Goal: Navigation & Orientation: Find specific page/section

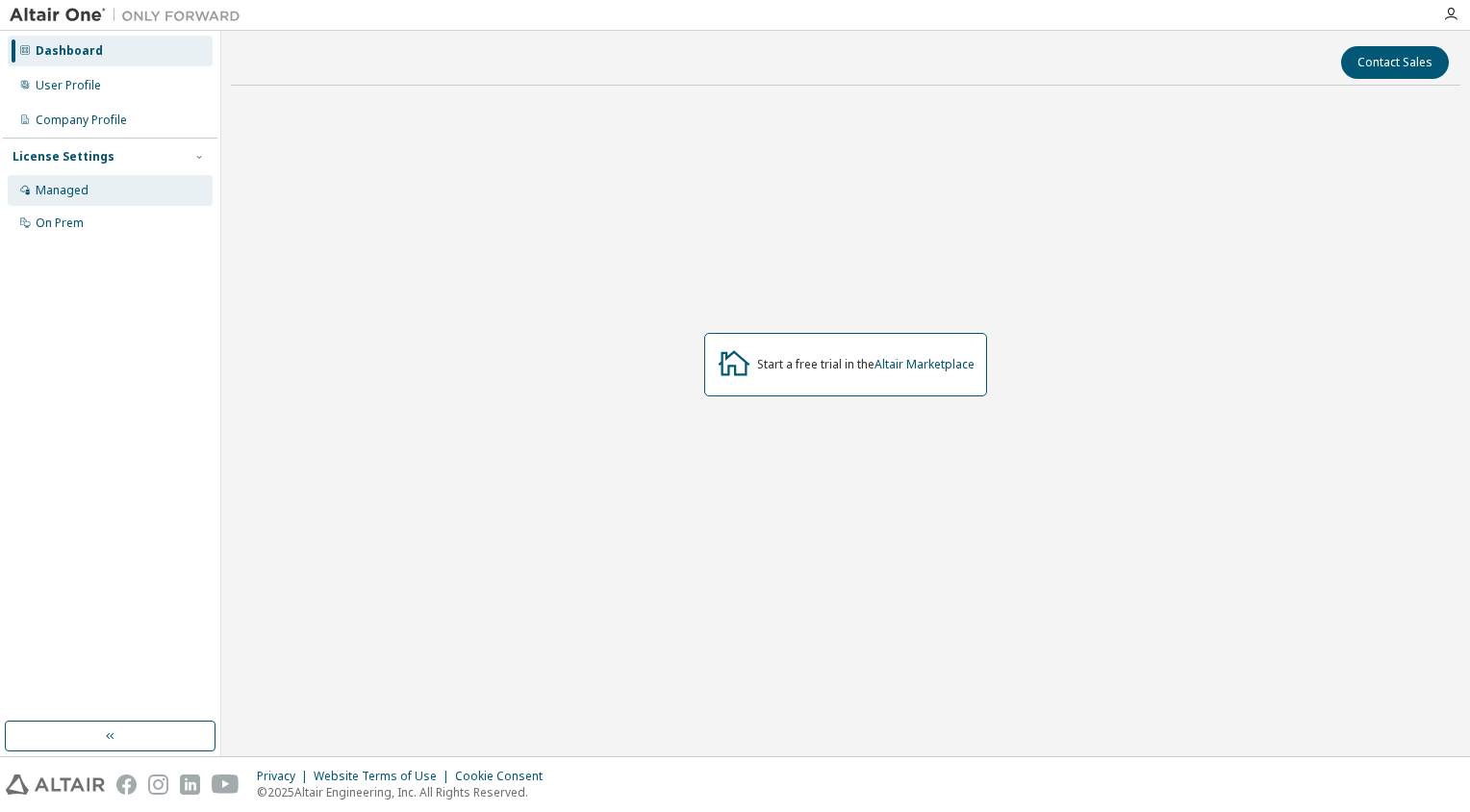
click at [87, 192] on div "Managed" at bounding box center [110, 190] width 205 height 31
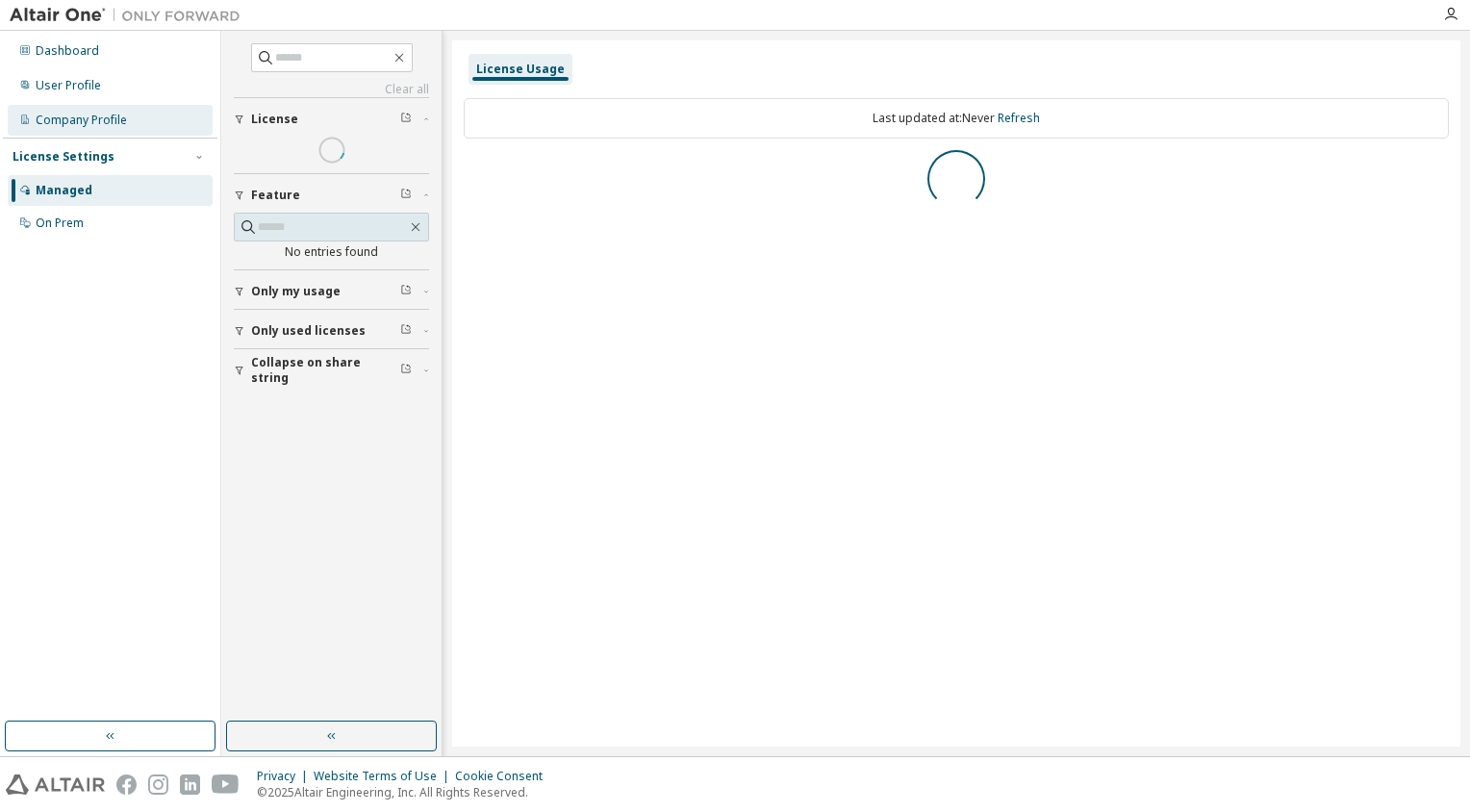
click at [98, 120] on div "Company Profile" at bounding box center [82, 120] width 91 height 16
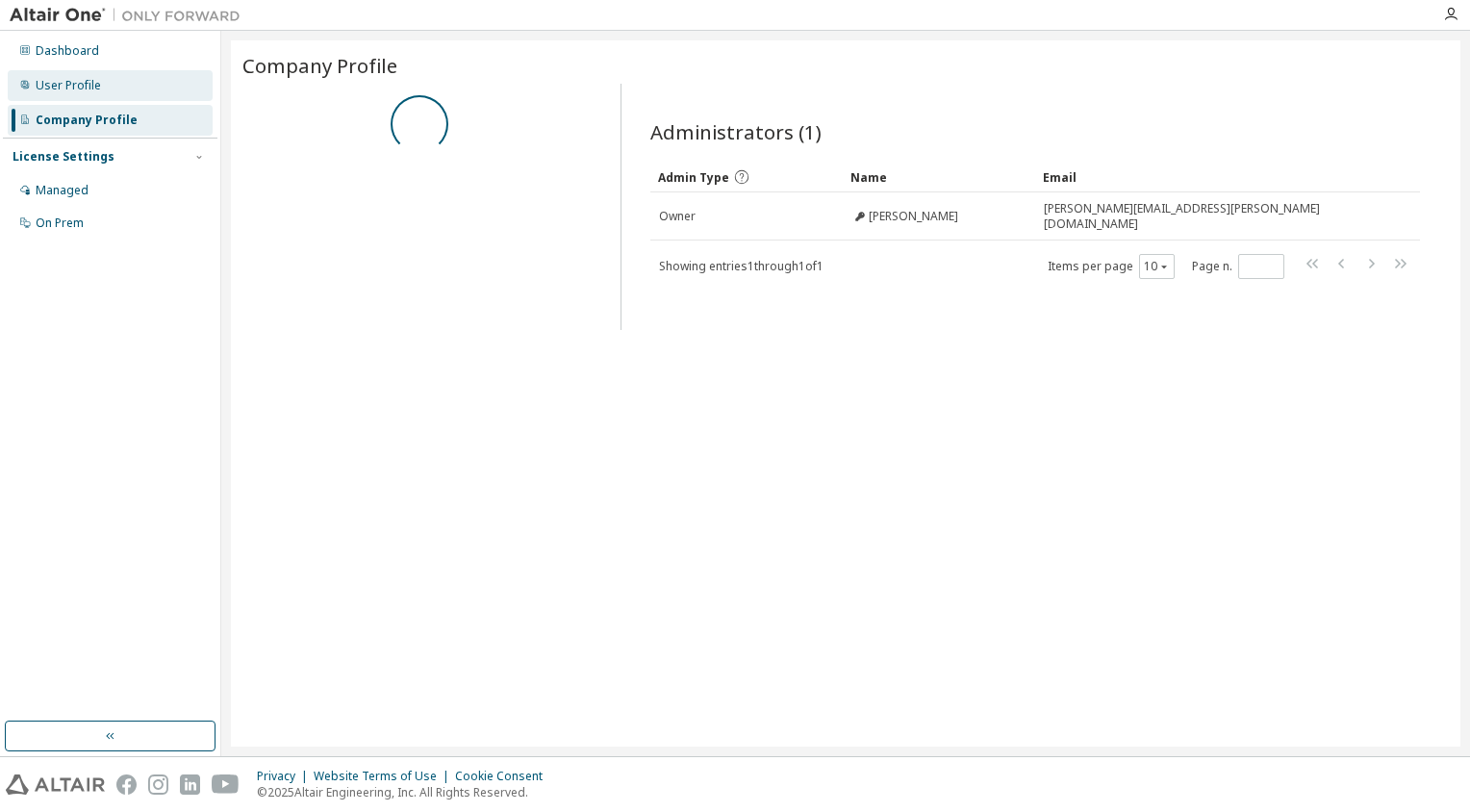
click at [100, 92] on div "User Profile" at bounding box center [110, 85] width 205 height 31
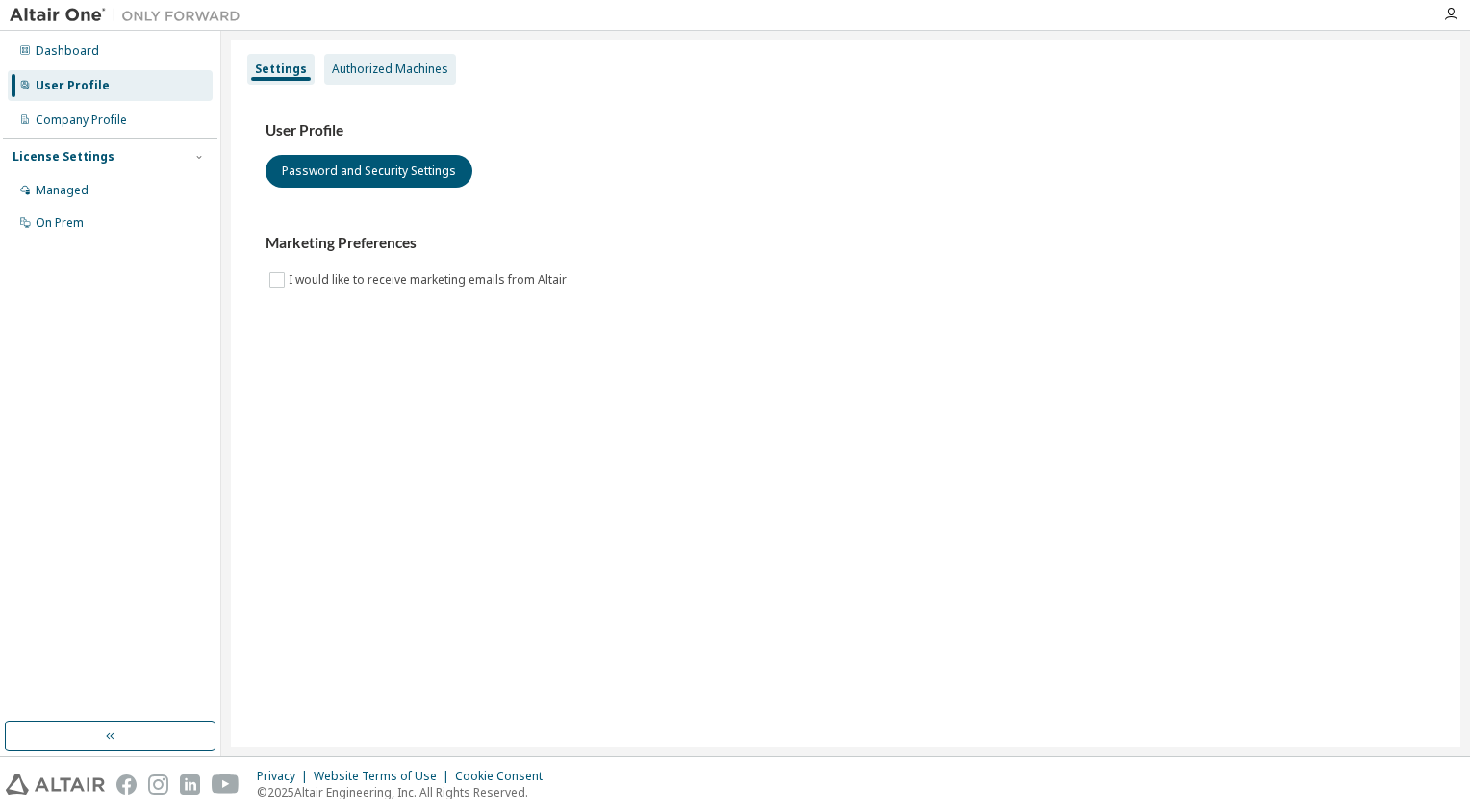
click at [409, 76] on div "Authorized Machines" at bounding box center [390, 69] width 116 height 16
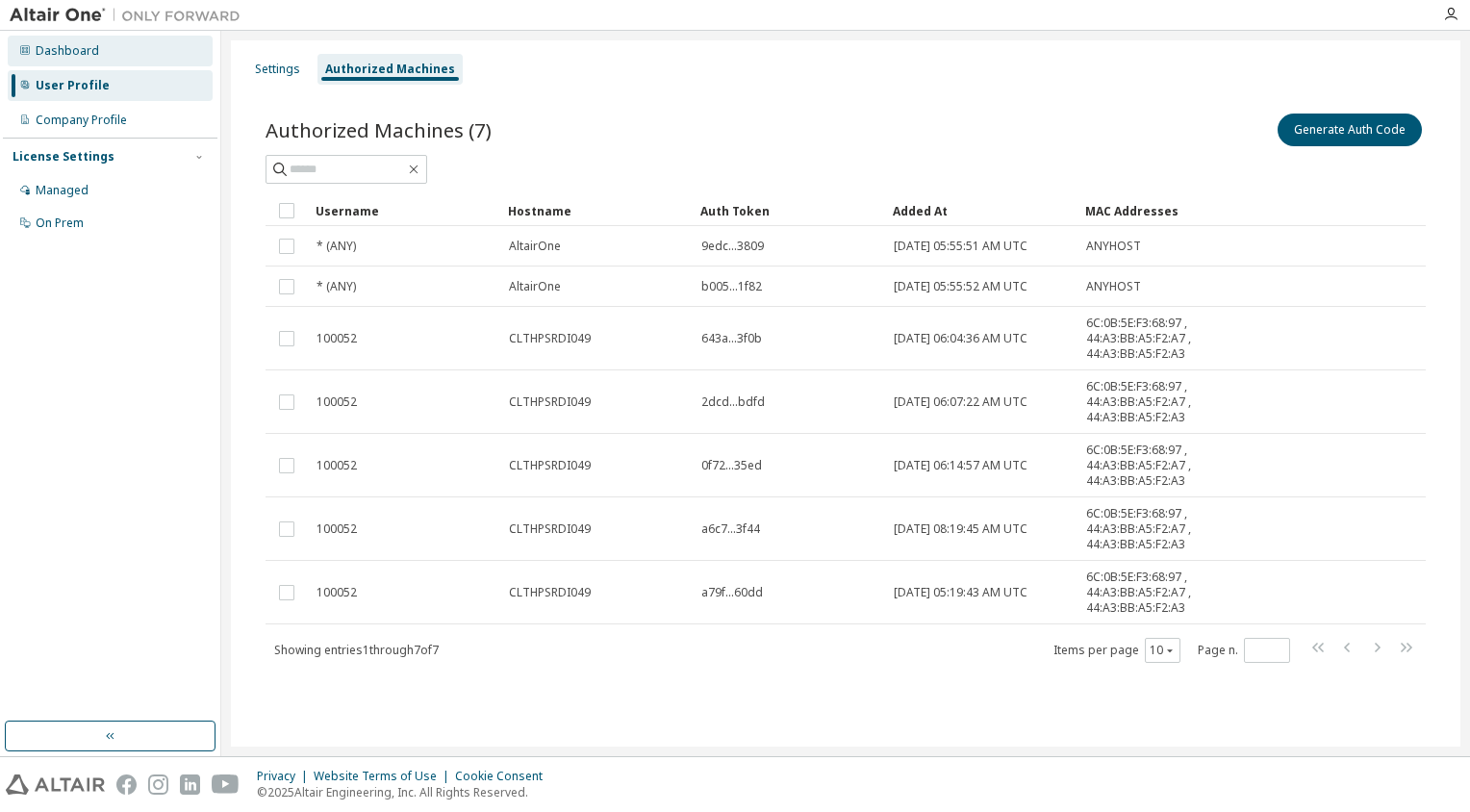
click at [81, 45] on div "Dashboard" at bounding box center [67, 51] width 63 height 16
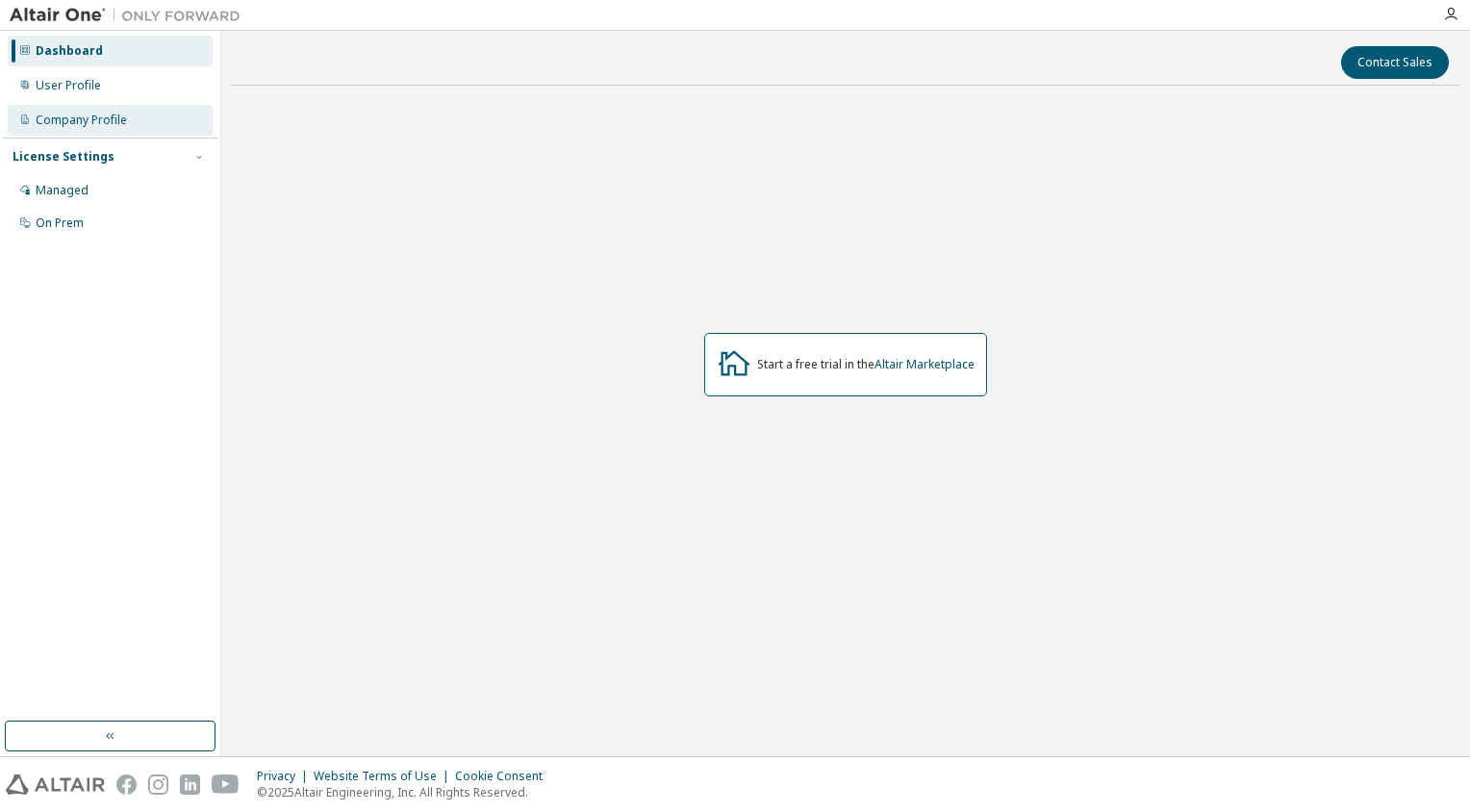
click at [135, 122] on div "Company Profile" at bounding box center [110, 120] width 205 height 31
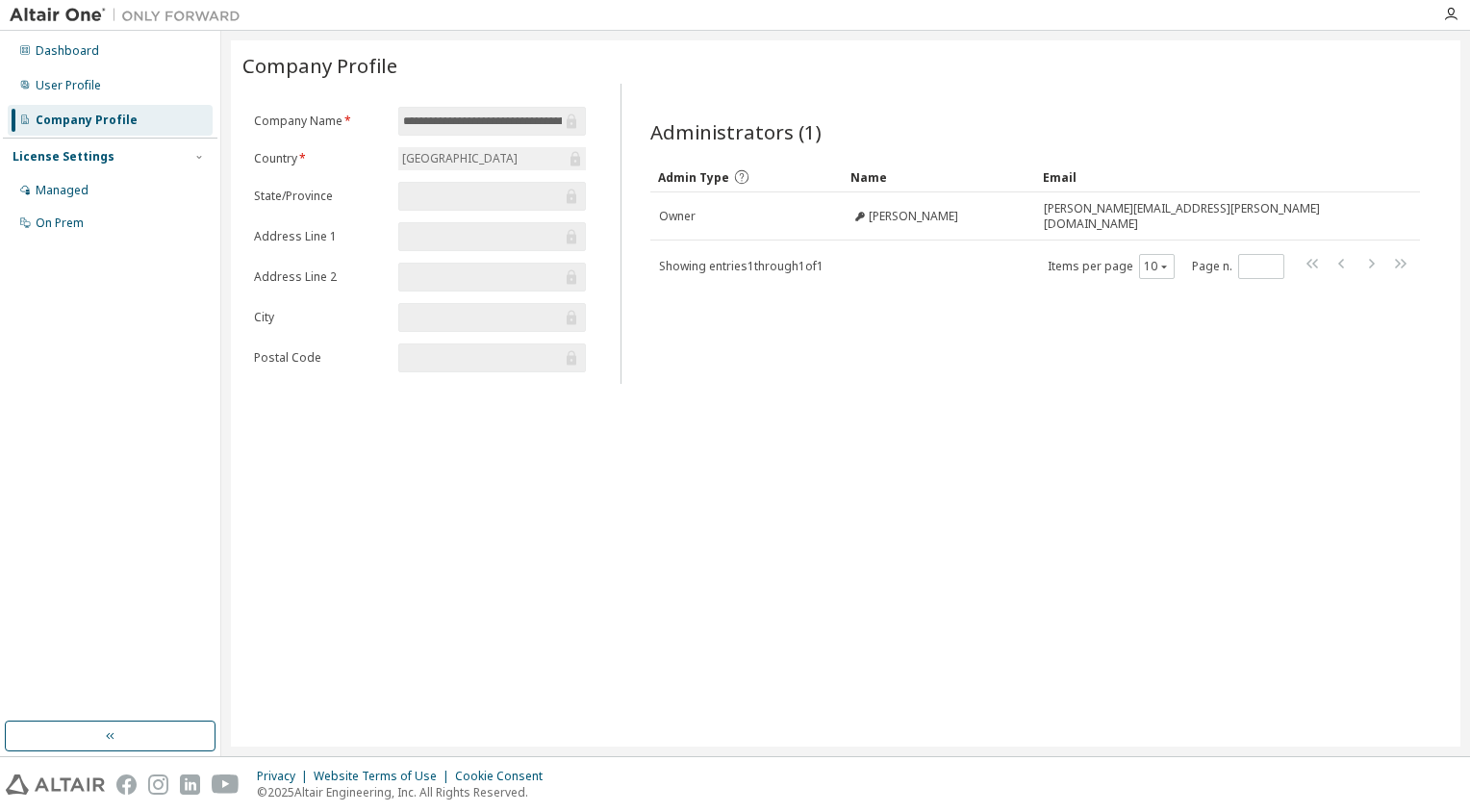
click at [793, 627] on div "**********" at bounding box center [845, 394] width 1229 height 706
click at [979, 470] on div "**********" at bounding box center [845, 394] width 1229 height 706
click at [878, 118] on div "Administrators (1)" at bounding box center [1034, 132] width 769 height 27
click at [158, 60] on div "Dashboard" at bounding box center [110, 51] width 205 height 31
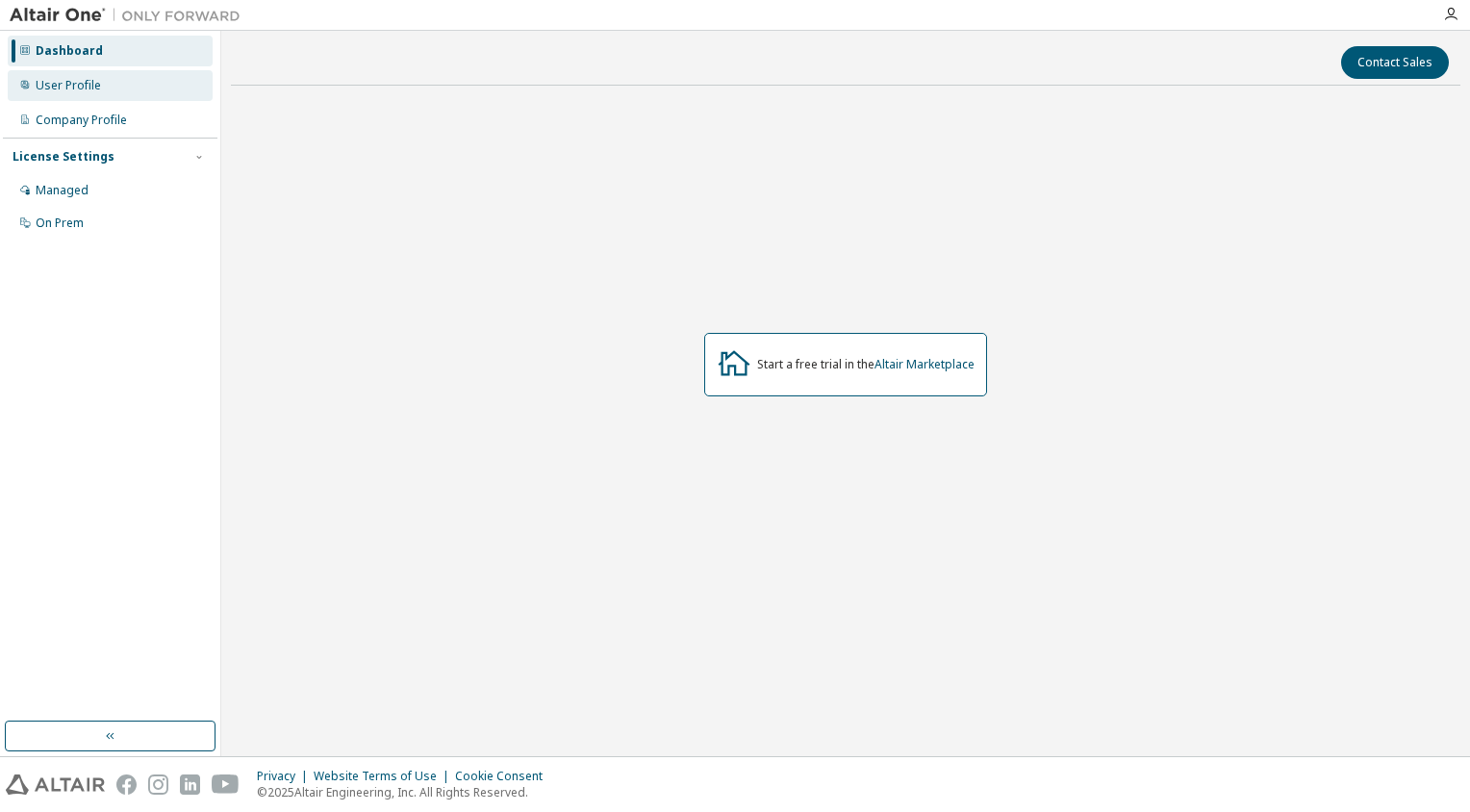
click at [147, 92] on div "User Profile" at bounding box center [110, 85] width 205 height 31
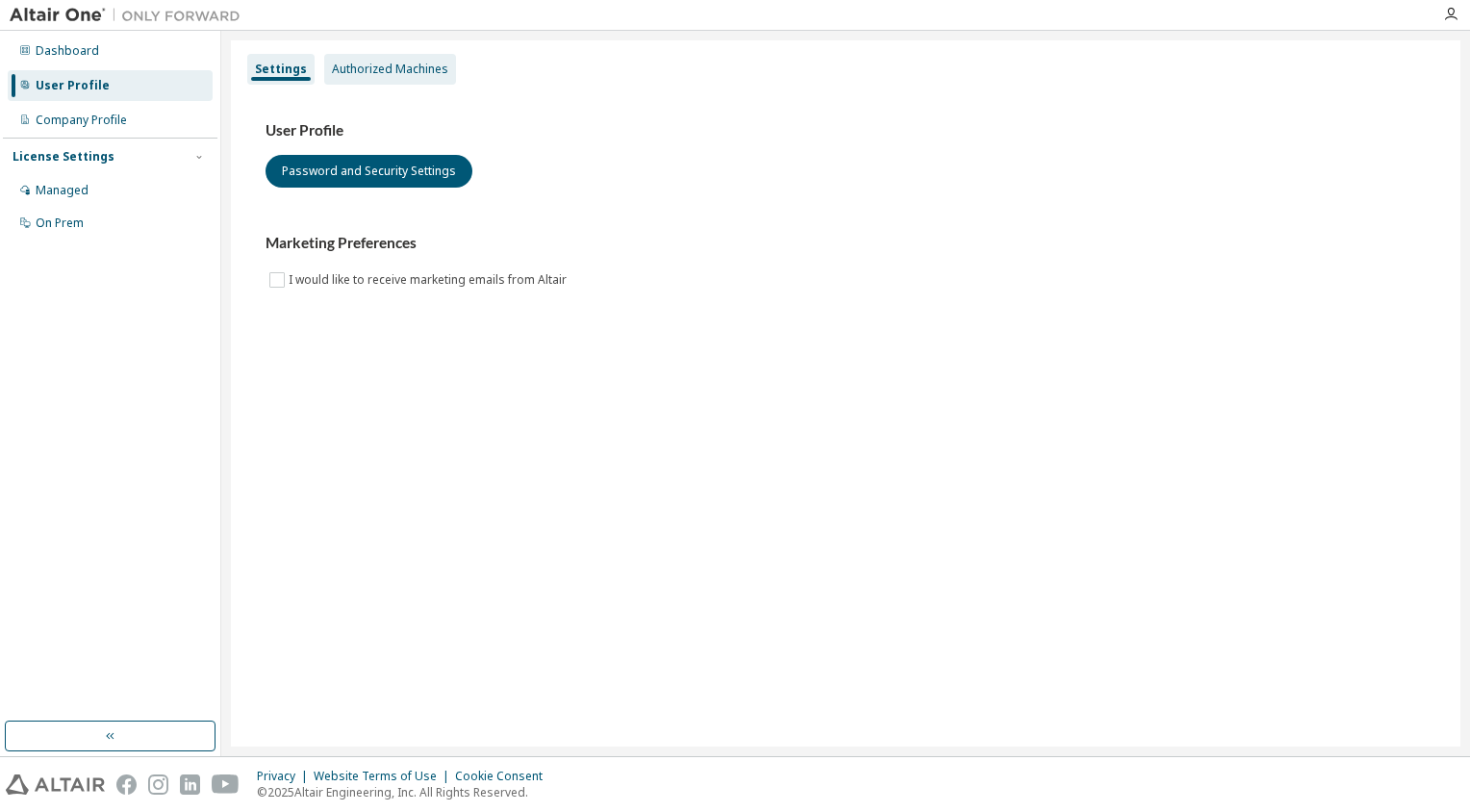
click at [391, 76] on div "Authorized Machines" at bounding box center [390, 69] width 116 height 16
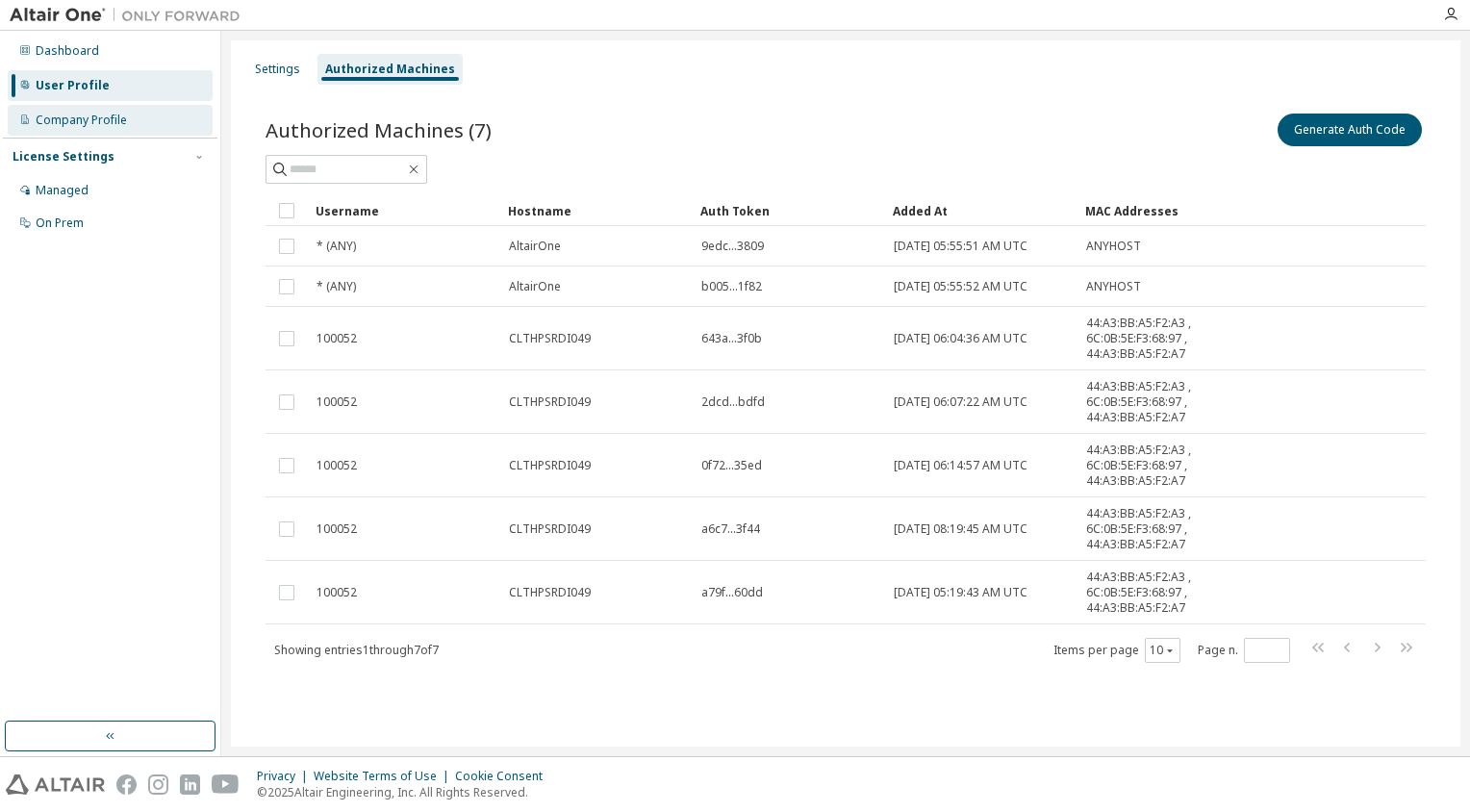
click at [109, 118] on div "Company Profile" at bounding box center [82, 120] width 91 height 16
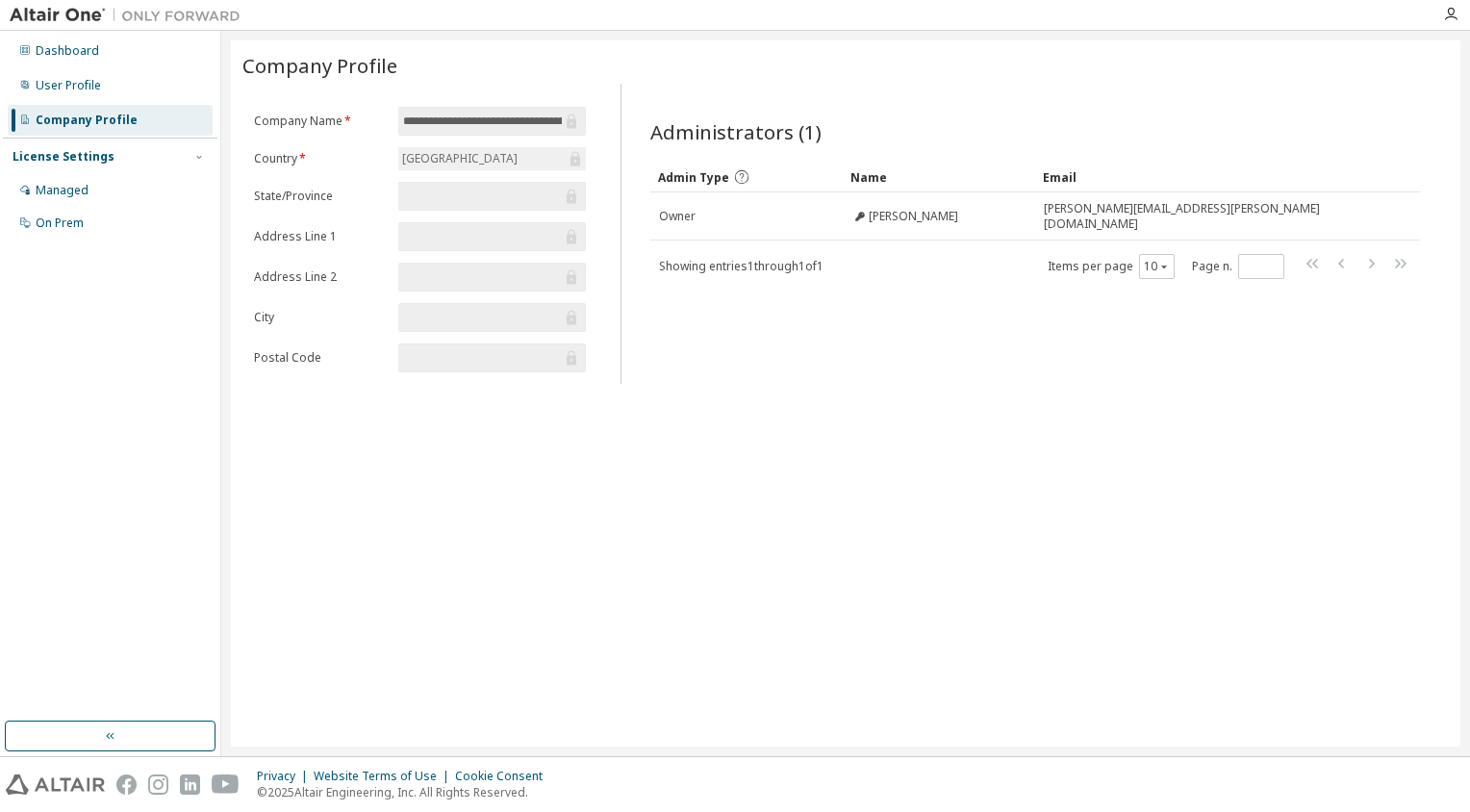
click at [118, 124] on div "Company Profile" at bounding box center [86, 120] width 102 height 16
click at [81, 50] on div "Dashboard" at bounding box center [67, 51] width 63 height 16
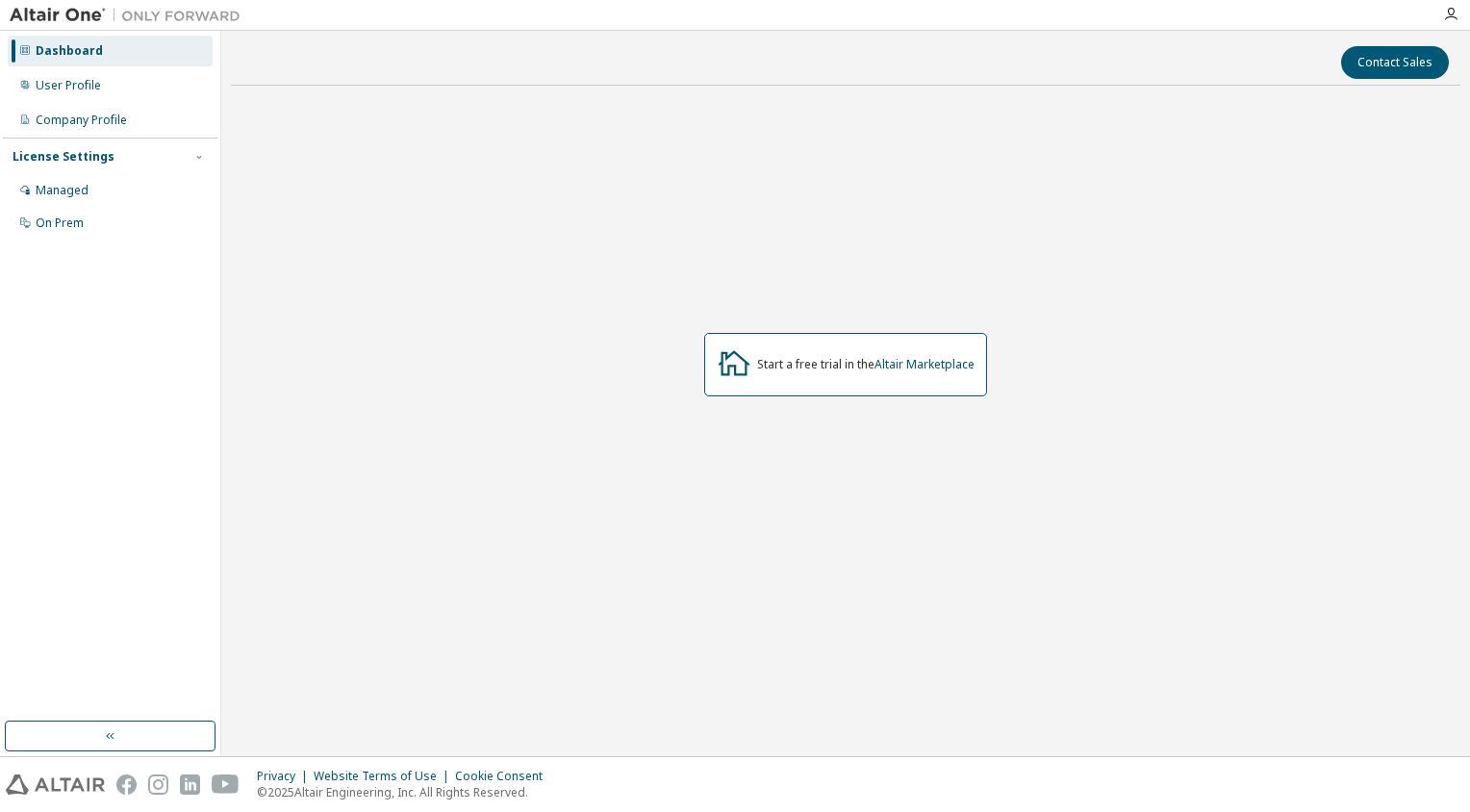
click at [69, 12] on img at bounding box center [130, 16] width 241 height 19
click at [1456, 15] on icon "button" at bounding box center [1452, 15] width 16 height 16
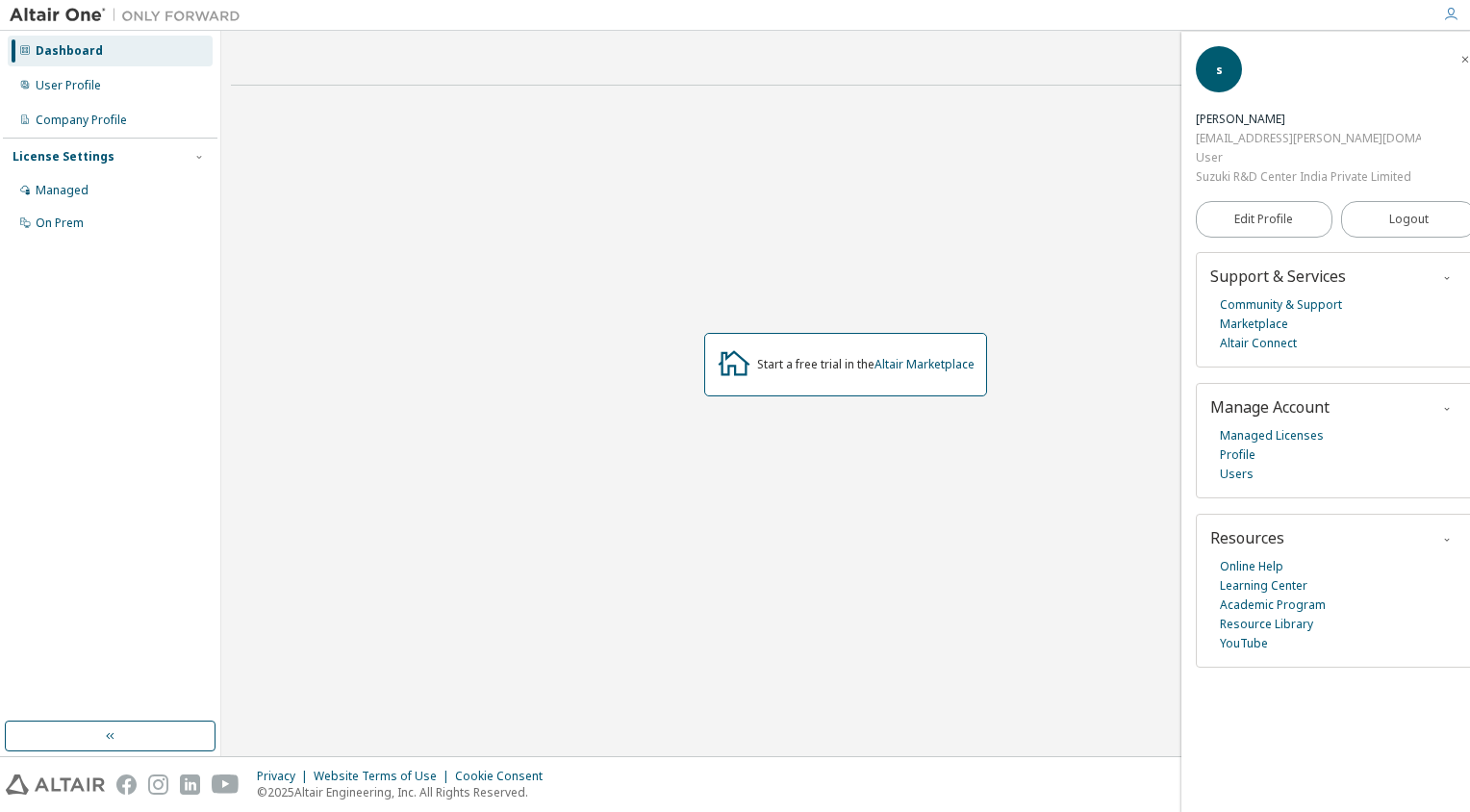
click at [1442, 534] on icon "button" at bounding box center [1448, 539] width 12 height 12
click at [1442, 535] on icon "button" at bounding box center [1448, 539] width 12 height 12
click at [1442, 409] on icon "button" at bounding box center [1448, 409] width 12 height 12
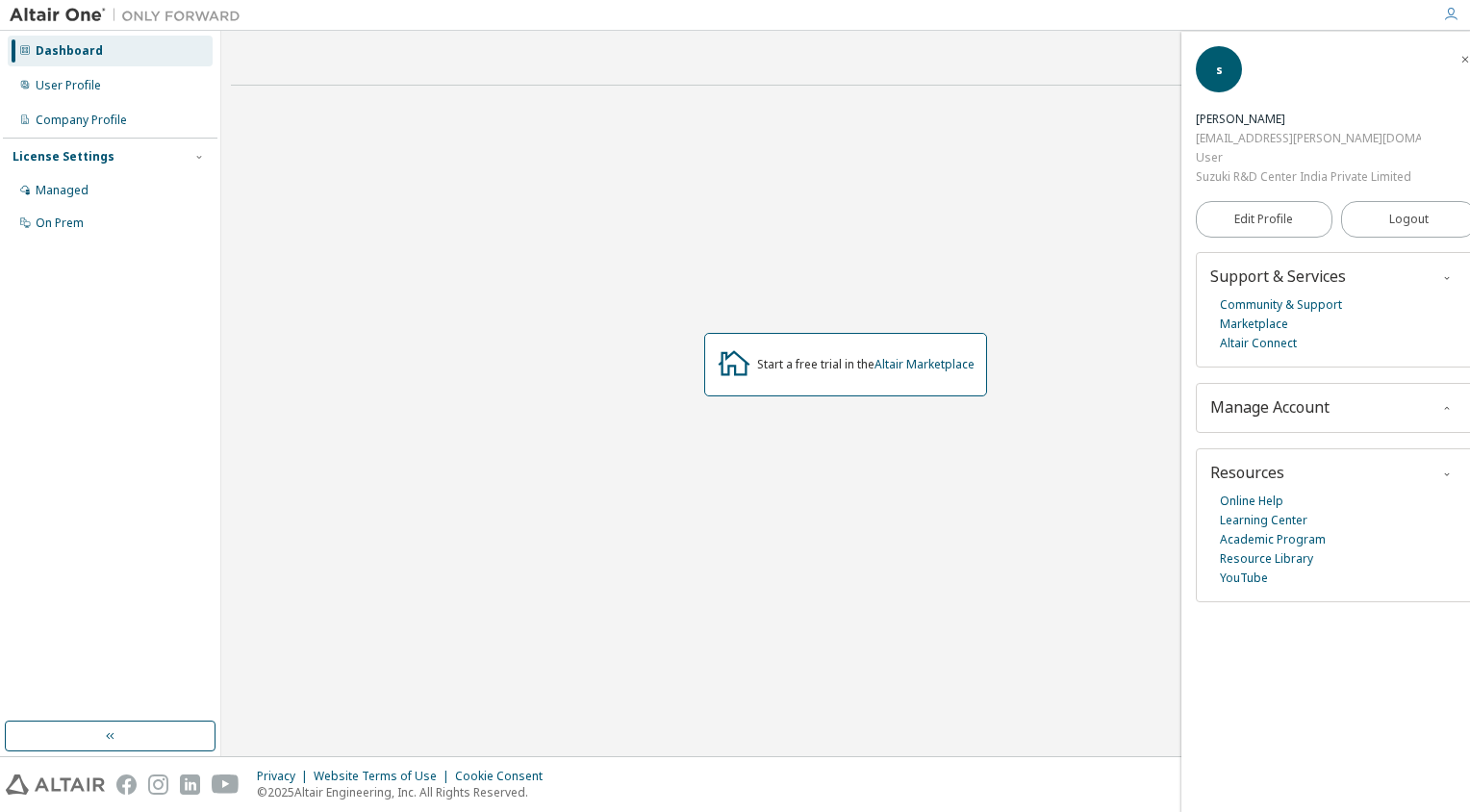
click at [1442, 409] on icon "button" at bounding box center [1448, 409] width 12 height 12
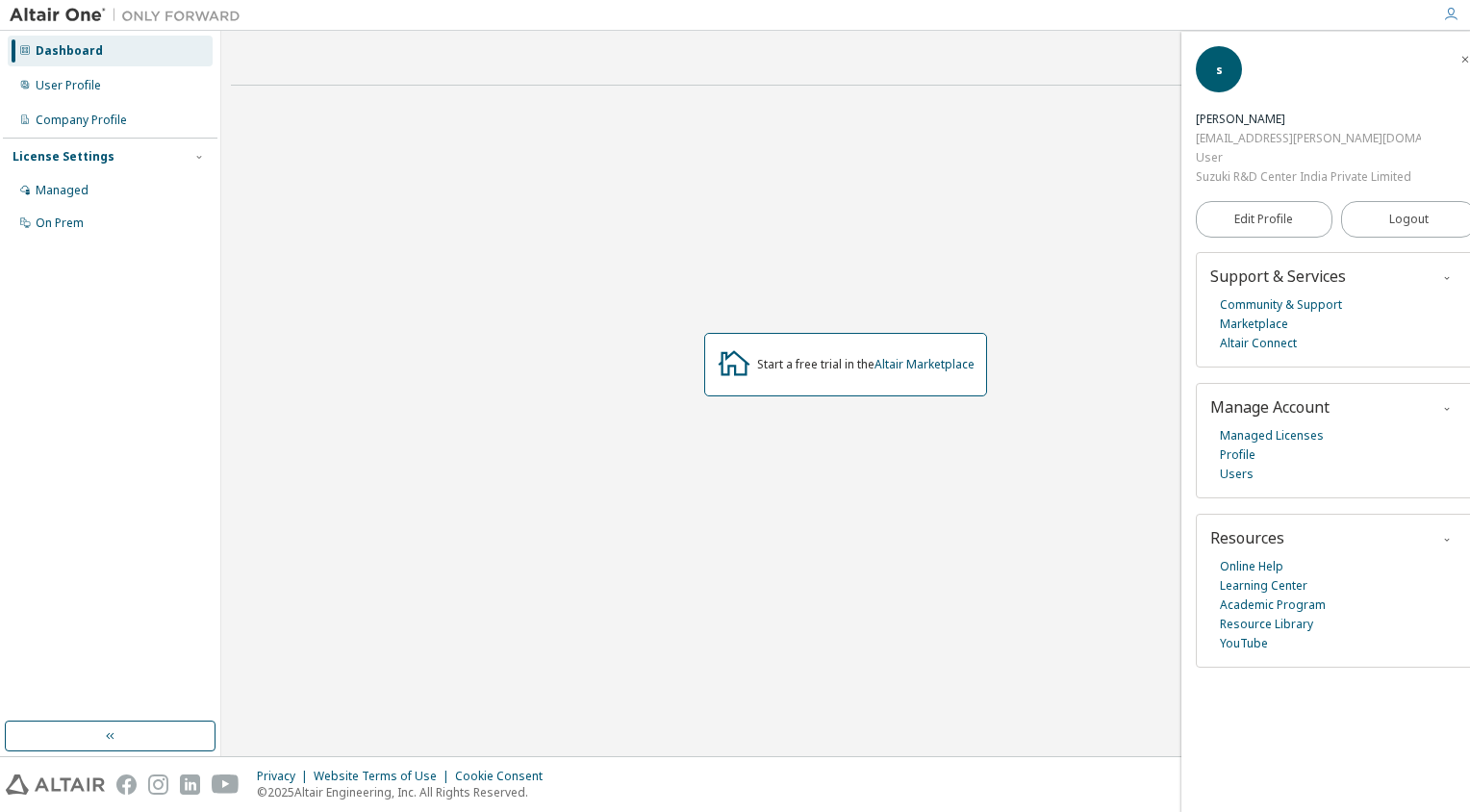
click at [1438, 277] on span "button" at bounding box center [1448, 277] width 19 height 21
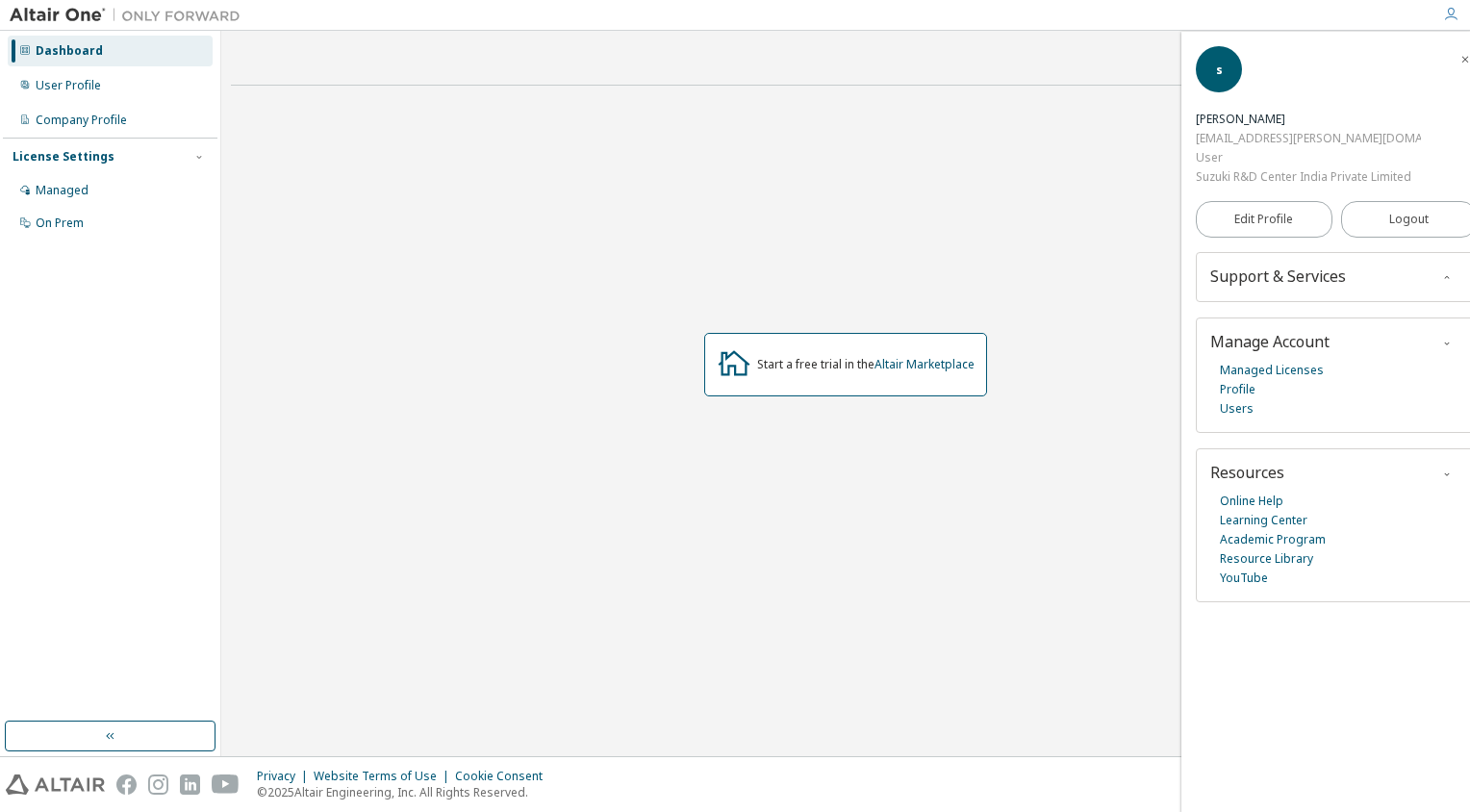
click at [1442, 276] on icon "button" at bounding box center [1448, 278] width 12 height 12
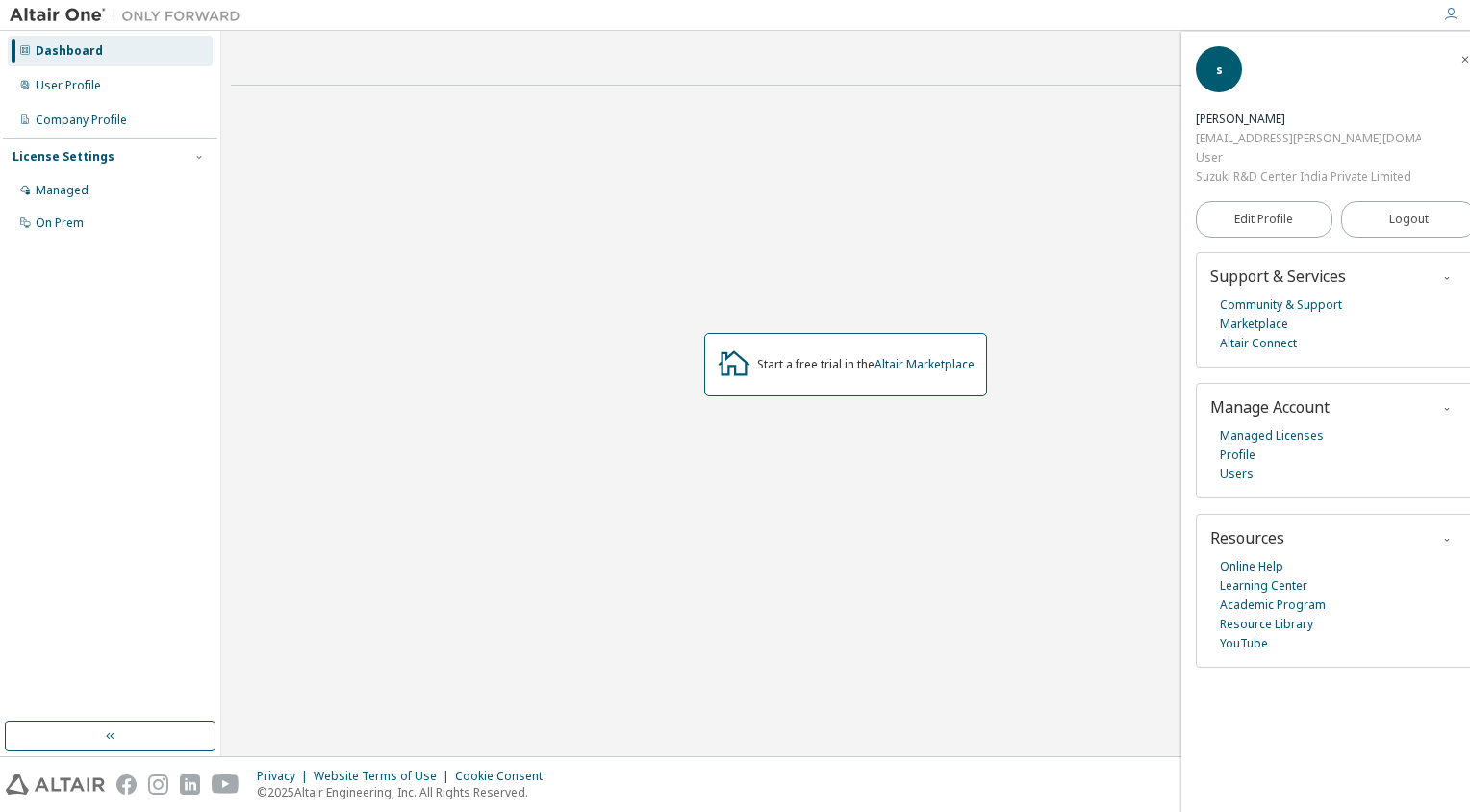
click at [1459, 61] on icon "button" at bounding box center [1465, 60] width 12 height 12
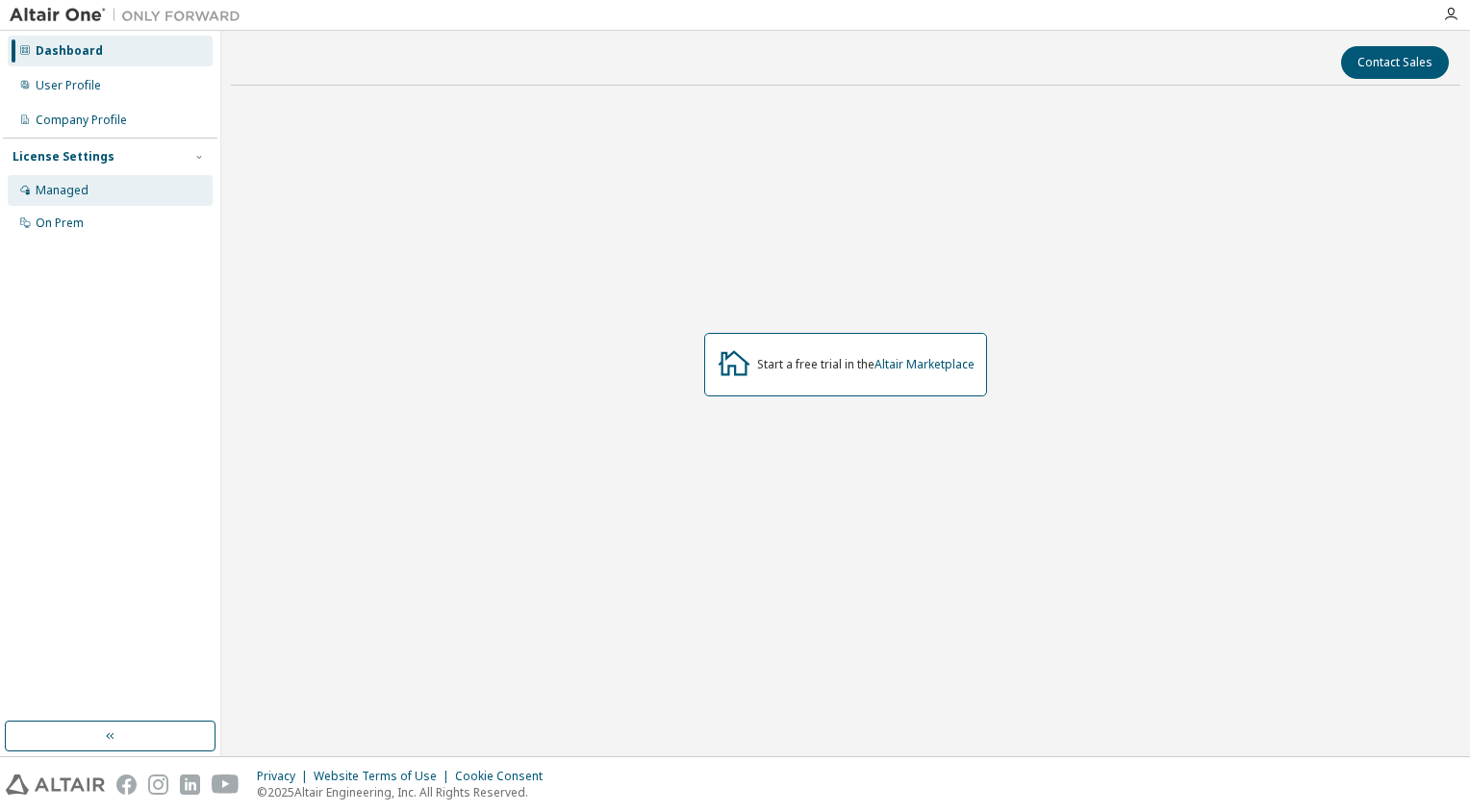
click at [113, 200] on div "Managed" at bounding box center [110, 190] width 205 height 31
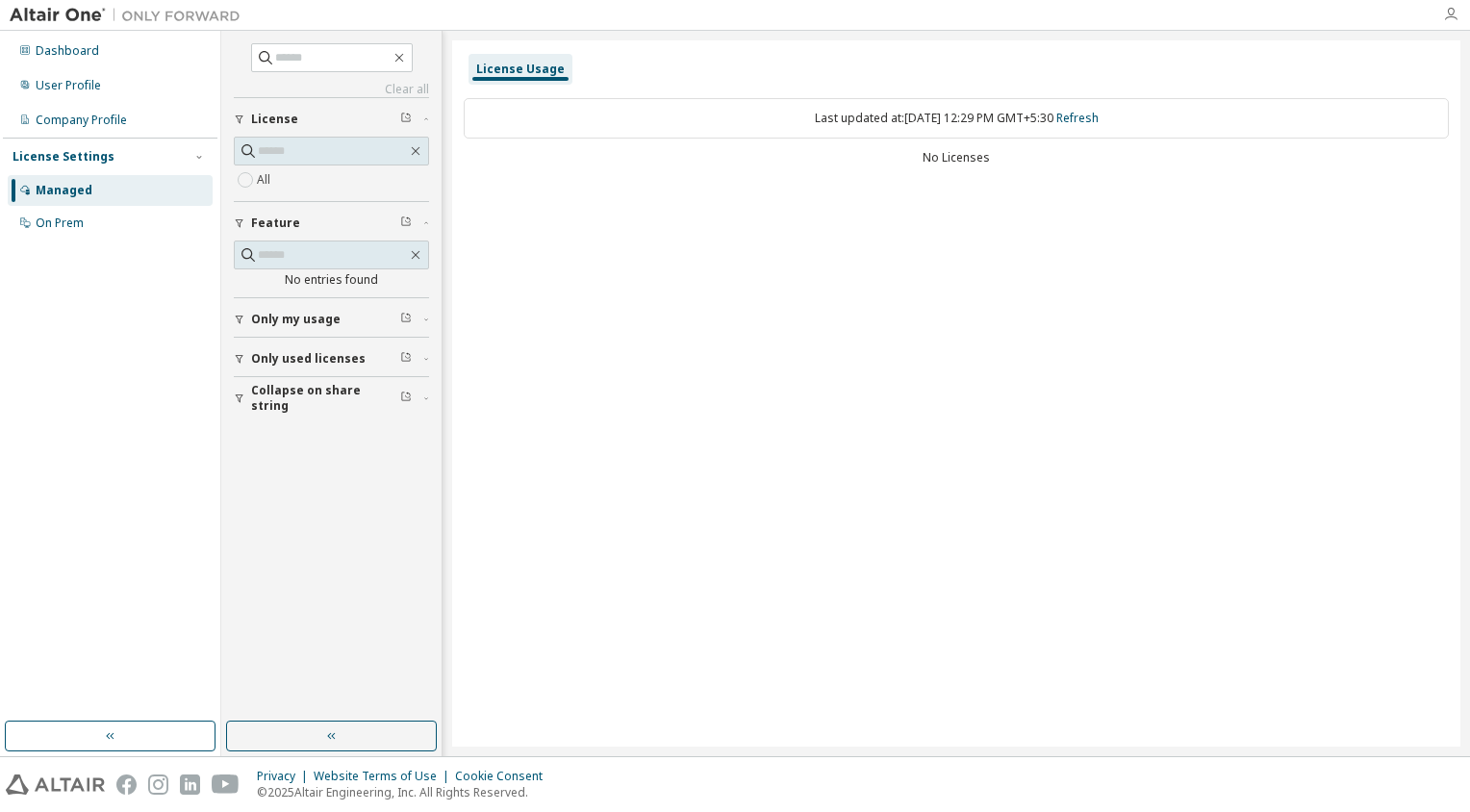
click at [1455, 13] on icon "button" at bounding box center [1452, 15] width 16 height 16
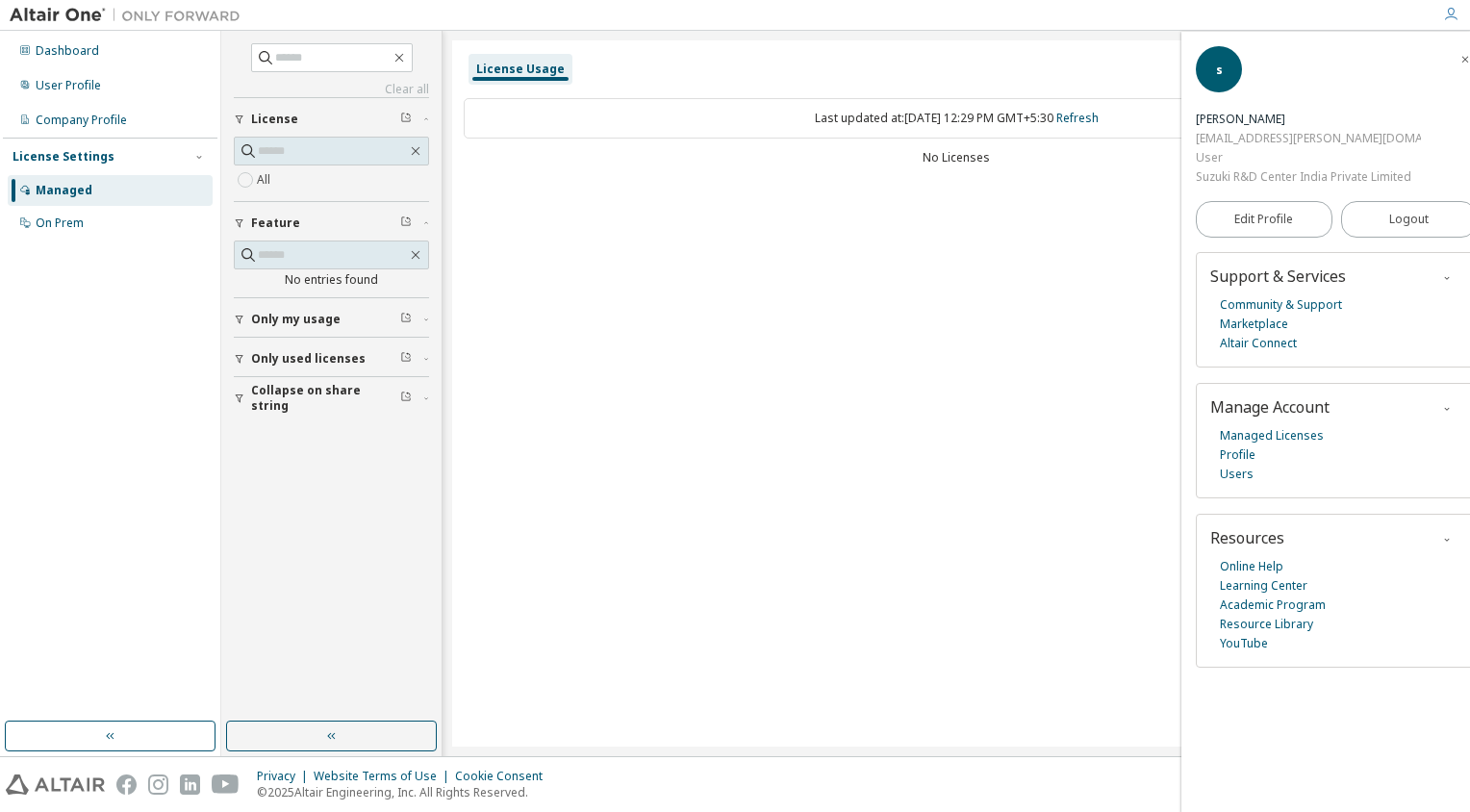
click at [1459, 54] on icon "button" at bounding box center [1465, 60] width 12 height 12
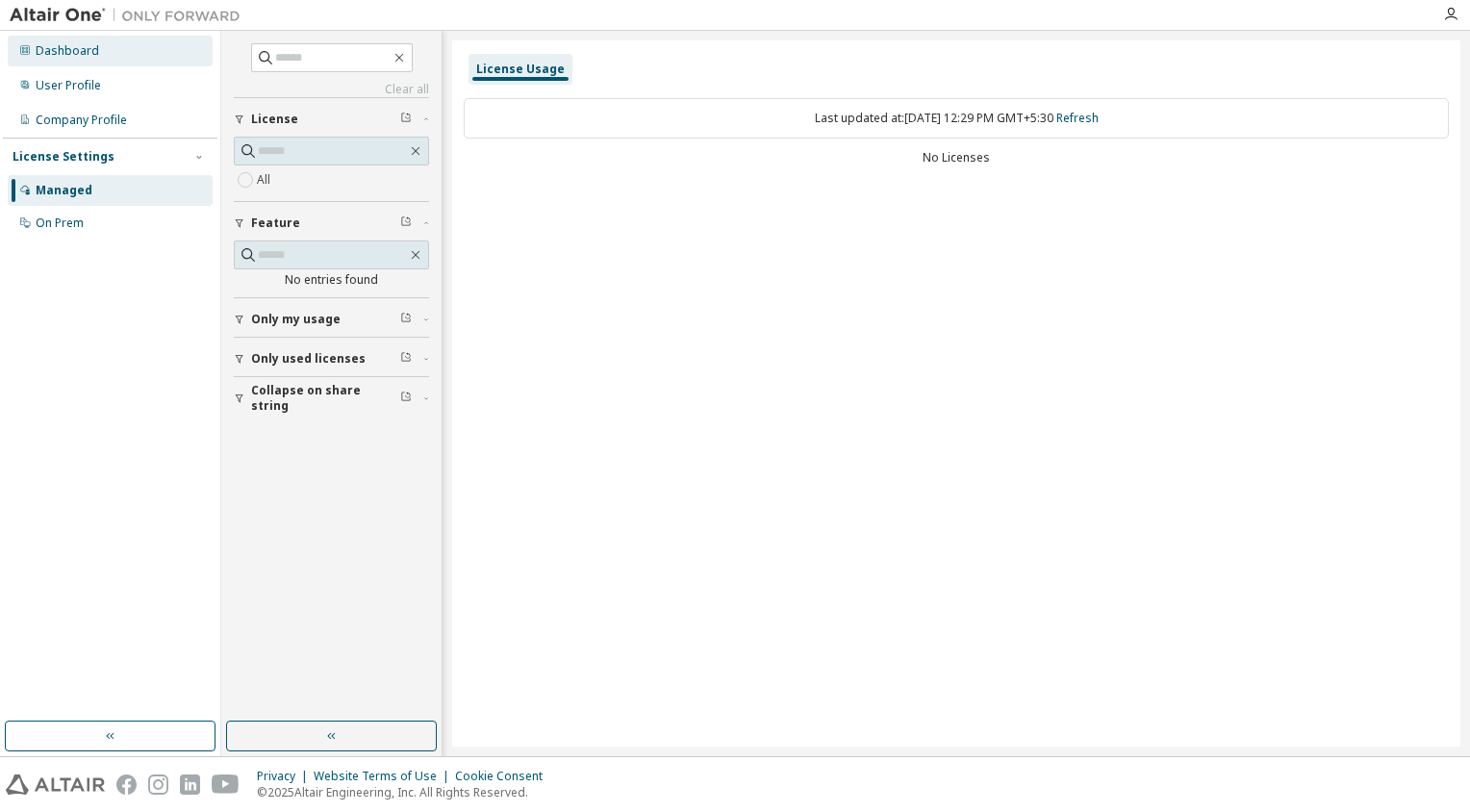
click at [82, 64] on div "Dashboard" at bounding box center [110, 51] width 205 height 31
